Goal: Information Seeking & Learning: Learn about a topic

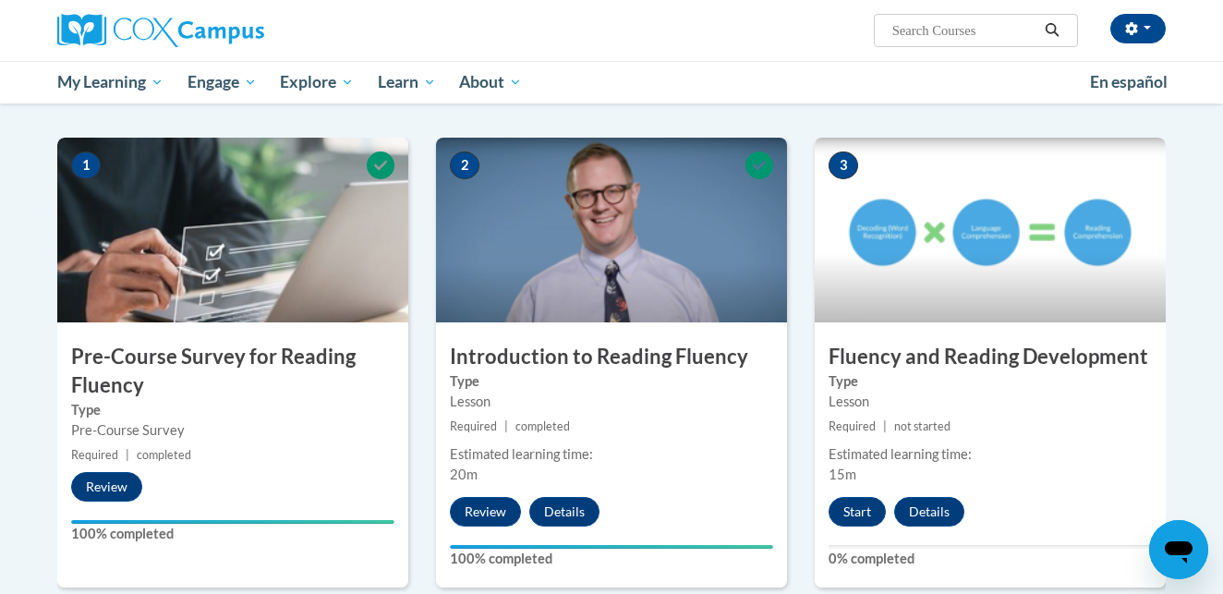
scroll to position [393, 0]
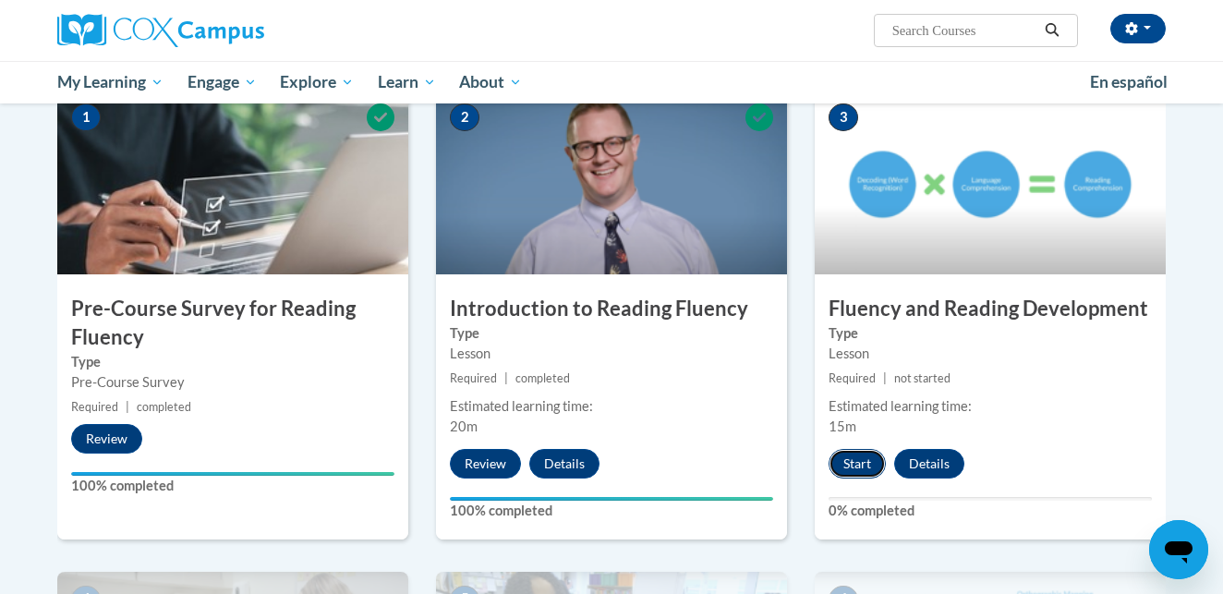
click at [858, 458] on button "Start" at bounding box center [857, 464] width 57 height 30
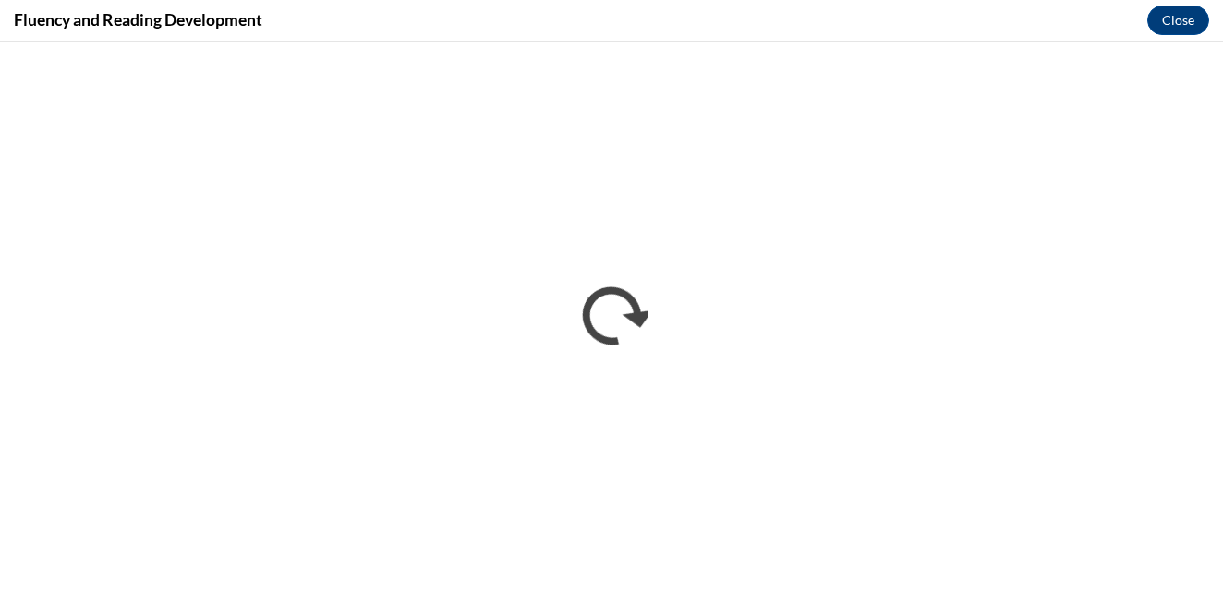
scroll to position [0, 0]
